Goal: Information Seeking & Learning: Understand process/instructions

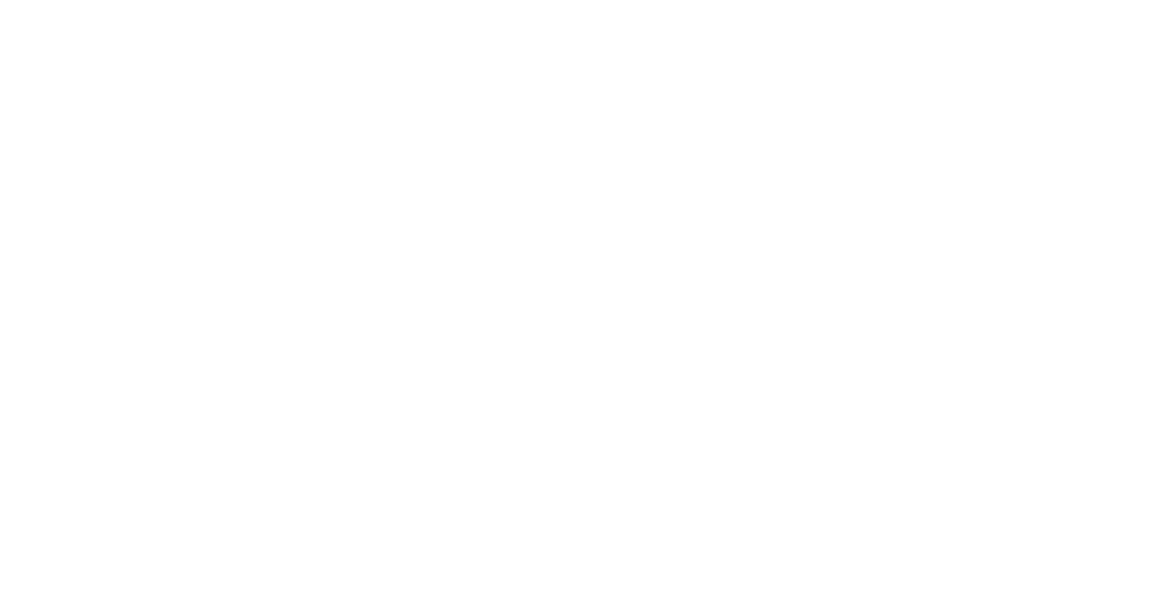
click at [255, 29] on div "Search & Filter Toolbar" at bounding box center [217, 19] width 160 height 21
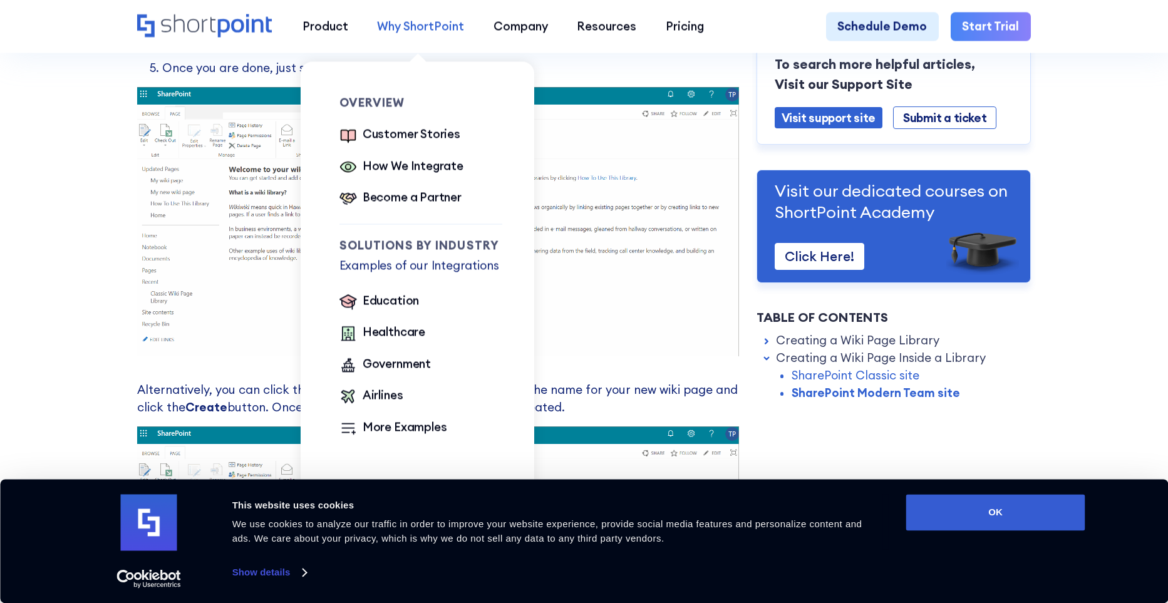
scroll to position [1622, 0]
